Goal: Task Accomplishment & Management: Manage account settings

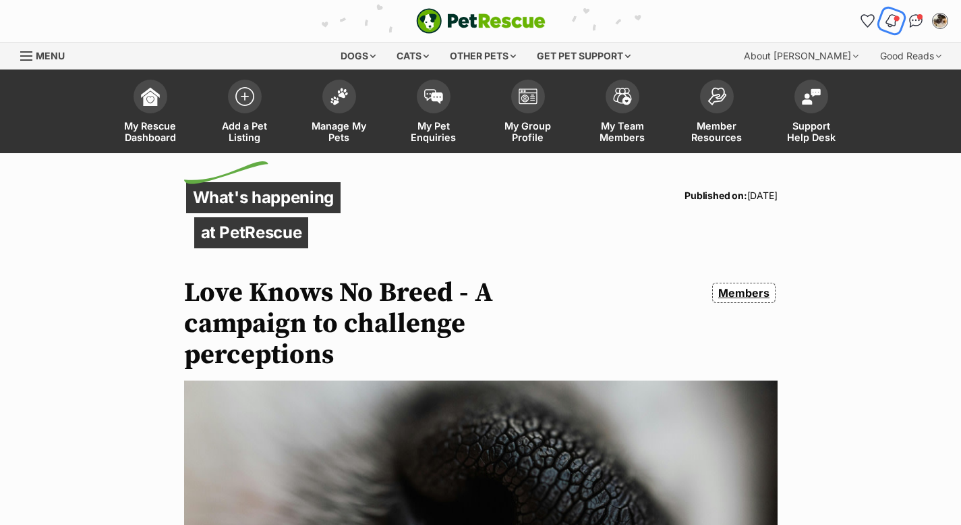
click at [897, 16] on span "Notifications" at bounding box center [897, 18] width 7 height 7
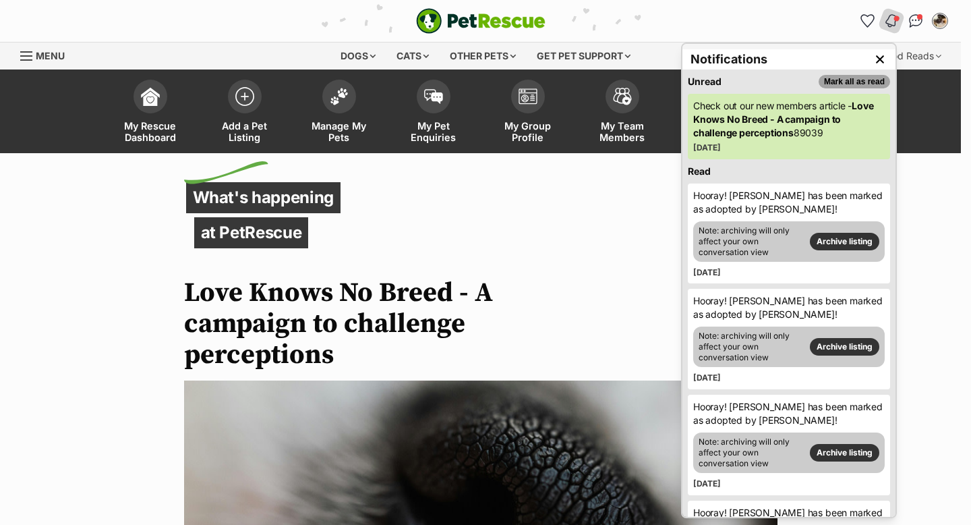
click at [845, 79] on button "Mark all as read" at bounding box center [855, 81] width 72 height 13
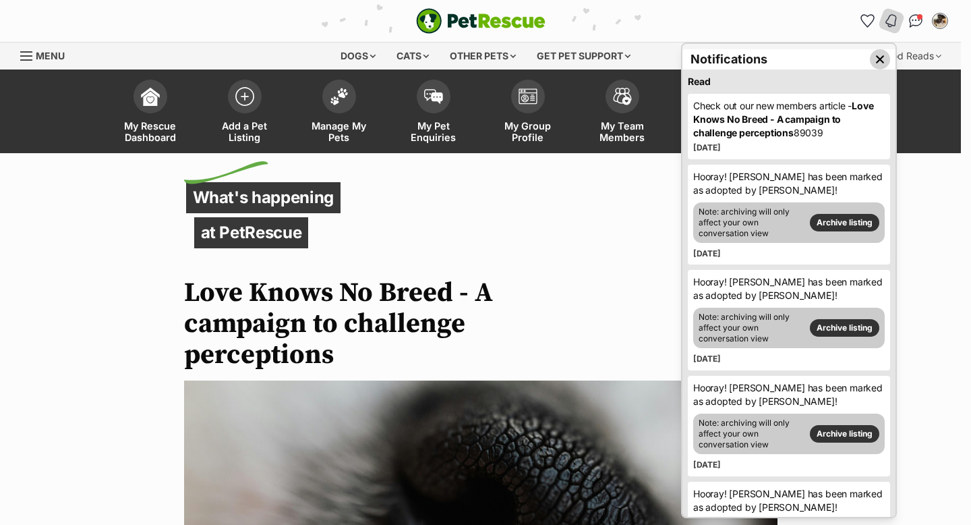
click at [873, 61] on img "Close dropdown" at bounding box center [880, 59] width 15 height 15
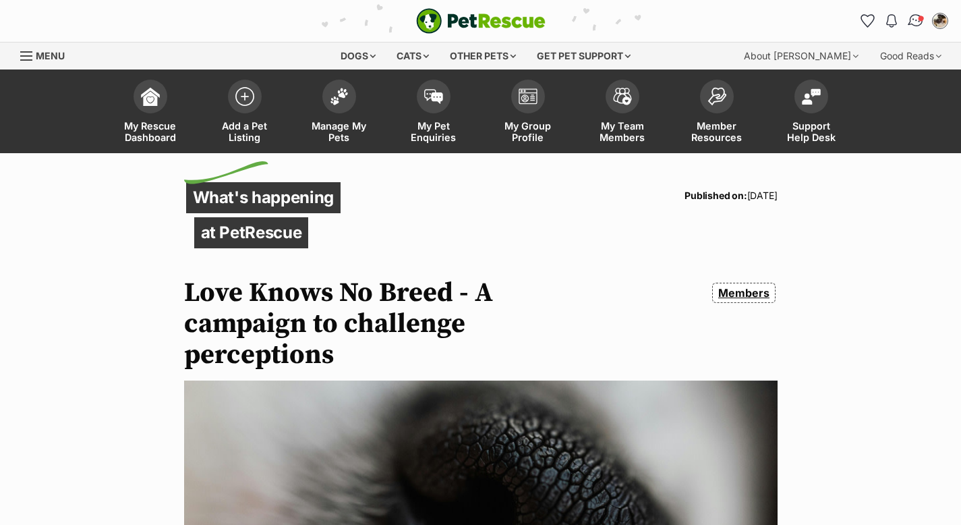
click at [915, 16] on img "Conversations" at bounding box center [916, 21] width 18 height 18
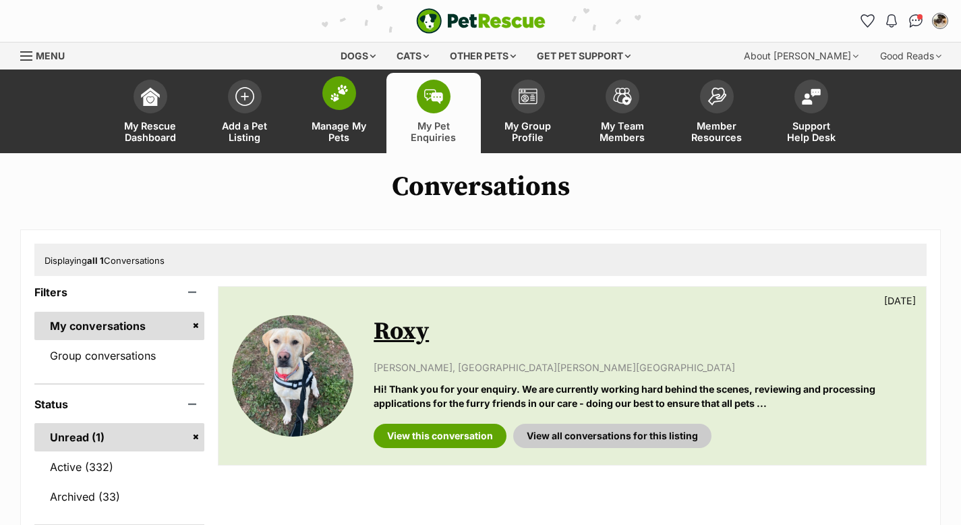
click at [349, 99] on span at bounding box center [339, 93] width 34 height 34
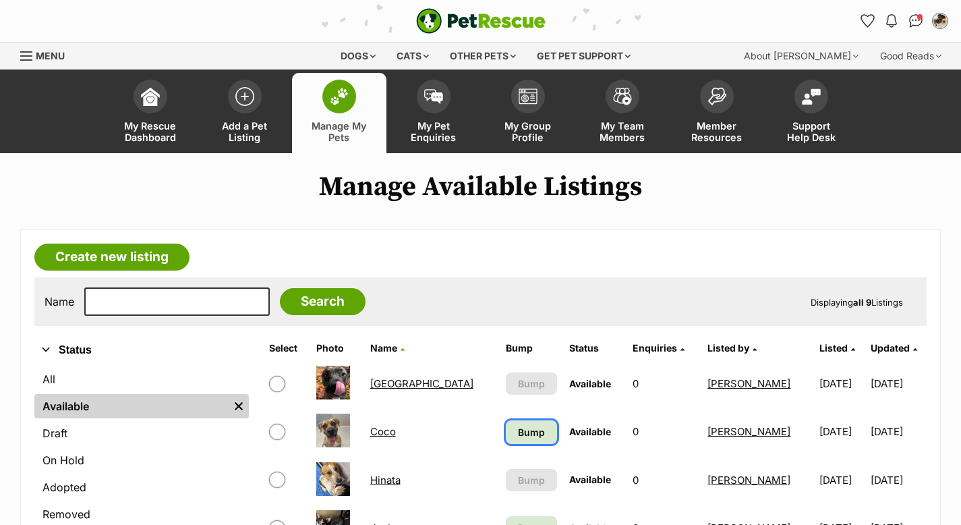
click at [518, 427] on span "Bump" at bounding box center [531, 432] width 27 height 14
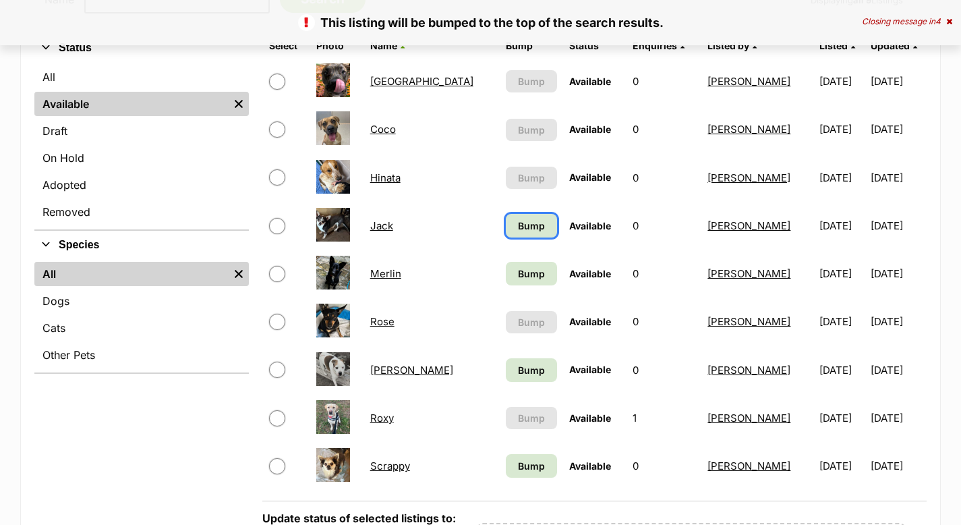
click at [506, 217] on link "Bump" at bounding box center [531, 226] width 51 height 24
click at [506, 273] on link "Bump" at bounding box center [531, 274] width 51 height 24
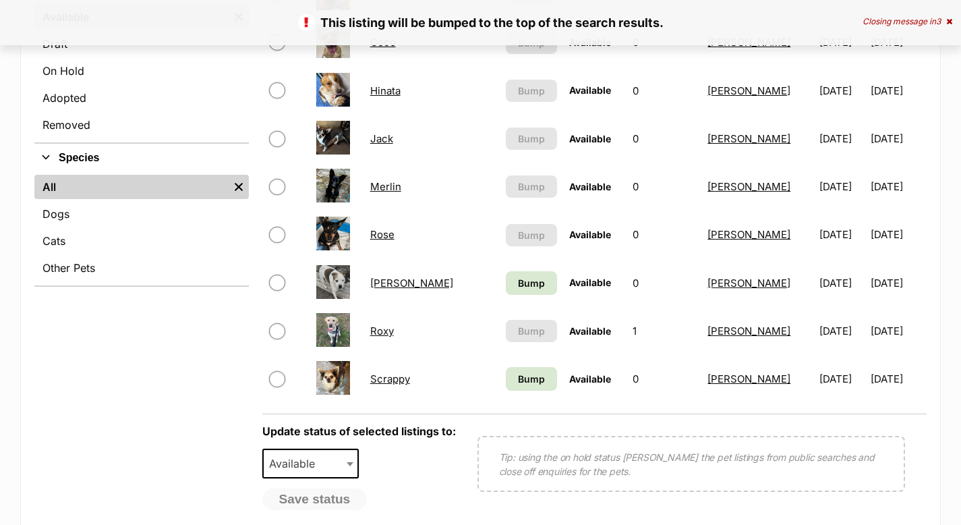
scroll to position [389, 0]
click at [518, 279] on span "Bump" at bounding box center [531, 283] width 27 height 14
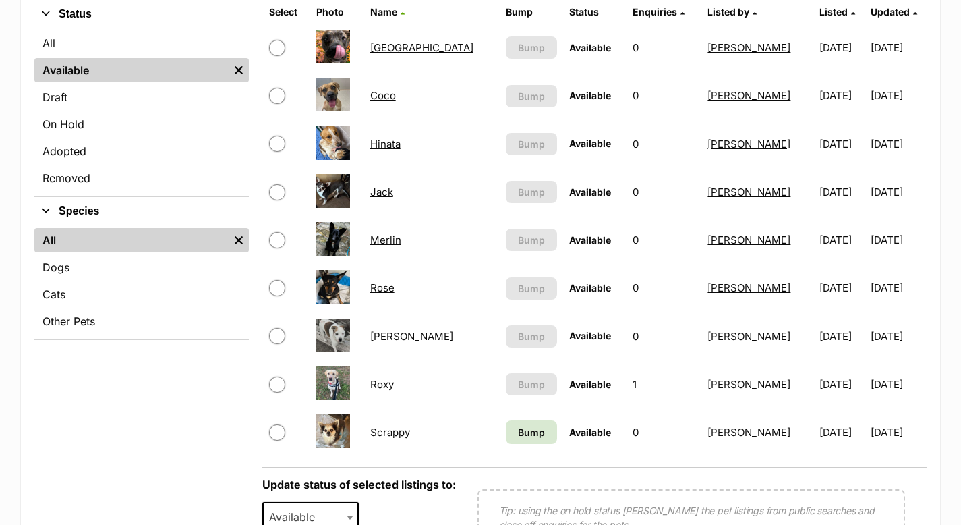
scroll to position [343, 0]
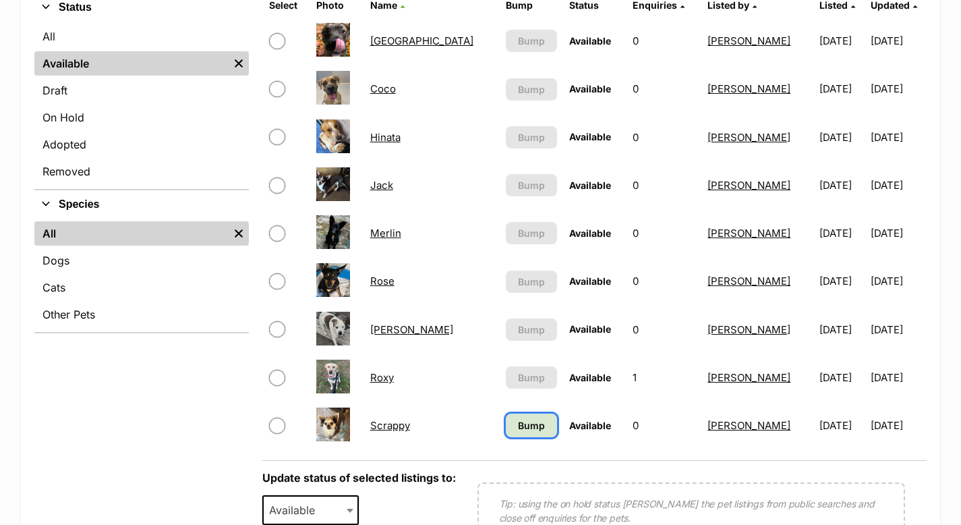
click at [518, 422] on span "Bump" at bounding box center [531, 425] width 27 height 14
